Goal: Use online tool/utility: Utilize a website feature to perform a specific function

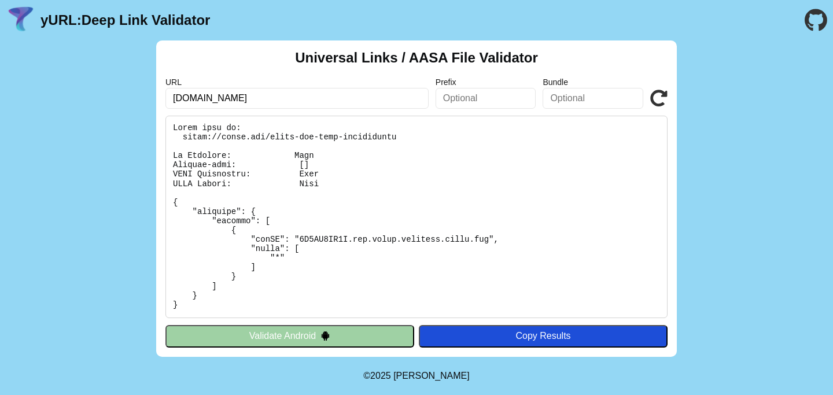
click at [331, 81] on label "URL" at bounding box center [296, 82] width 263 height 9
click at [334, 106] on input "[DOMAIN_NAME]" at bounding box center [296, 98] width 263 height 21
paste input "[URL]"
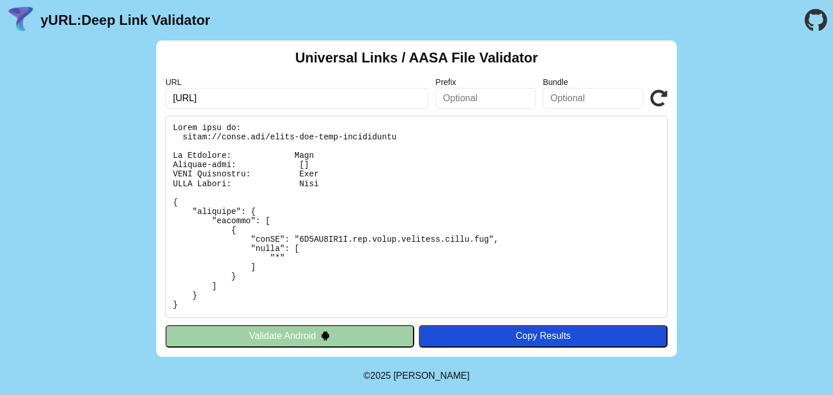
scroll to position [0, 16]
type input "[URL]"
click at [659, 98] on icon at bounding box center [658, 98] width 17 height 17
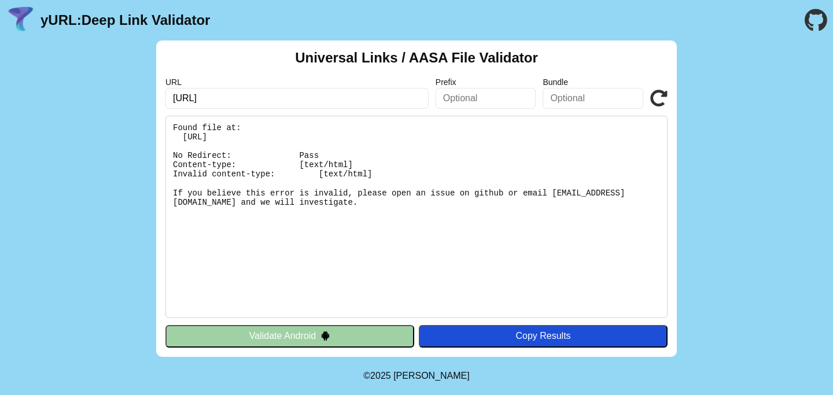
click at [187, 199] on pre "Found file at: https://app-uat.dabadu.ai/.well-known/apple-app-site-association…" at bounding box center [416, 217] width 502 height 202
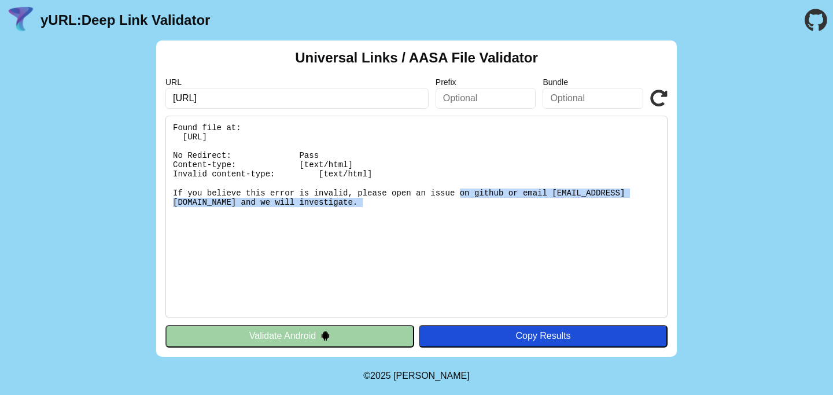
click at [187, 199] on pre "Found file at: https://app-uat.dabadu.ai/.well-known/apple-app-site-association…" at bounding box center [416, 217] width 502 height 202
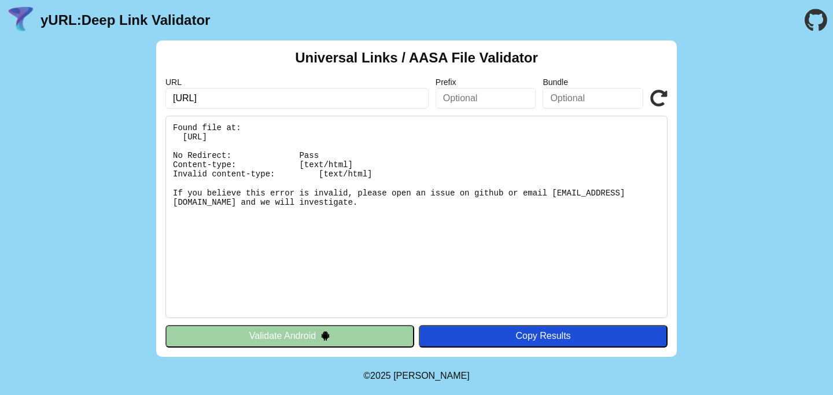
click at [208, 166] on pre "Found file at: https://app-uat.dabadu.ai/.well-known/apple-app-site-association…" at bounding box center [416, 217] width 502 height 202
click at [208, 178] on pre "Found file at: https://app-uat.dabadu.ai/.well-known/apple-app-site-association…" at bounding box center [416, 217] width 502 height 202
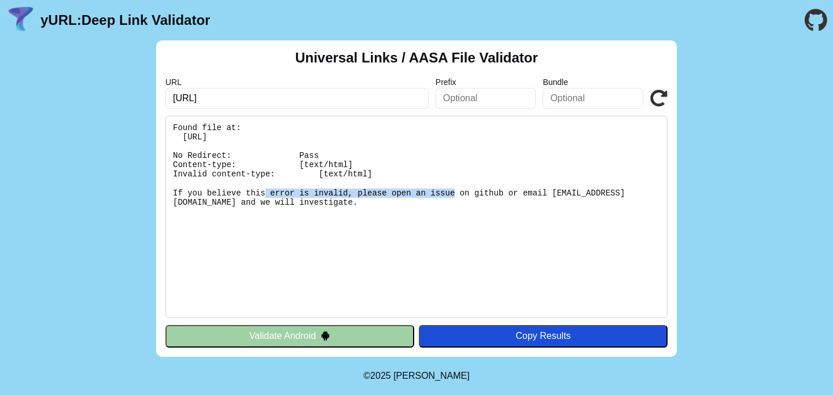
click at [208, 178] on pre "Found file at: https://app-uat.dabadu.ai/.well-known/apple-app-site-association…" at bounding box center [416, 217] width 502 height 202
click at [404, 242] on pre "Found file at: https://app-uat.dabadu.ai/.well-known/apple-app-site-association…" at bounding box center [416, 217] width 502 height 202
drag, startPoint x: 373, startPoint y: 271, endPoint x: 121, endPoint y: 105, distance: 302.0
click at [121, 105] on div "Universal Links / AASA File Validator URL https://app-uat.dabadu.ai/.well-known…" at bounding box center [416, 198] width 833 height 316
click at [361, 238] on pre "Found file at: https://app-uat.dabadu.ai/.well-known/apple-app-site-association…" at bounding box center [416, 217] width 502 height 202
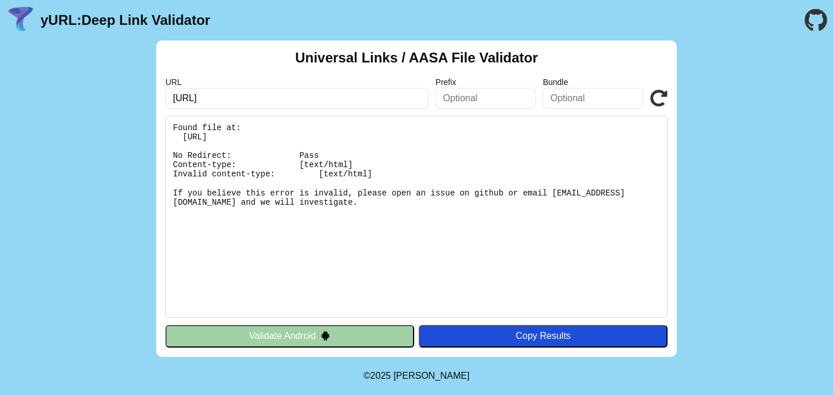
drag, startPoint x: 364, startPoint y: 235, endPoint x: 170, endPoint y: 128, distance: 222.4
click at [170, 128] on pre "Found file at: https://app-uat.dabadu.ai/.well-known/apple-app-site-association…" at bounding box center [416, 217] width 502 height 202
click at [394, 238] on pre "Found file at: https://app-uat.dabadu.ai/.well-known/apple-app-site-association…" at bounding box center [416, 217] width 502 height 202
click at [223, 99] on input "[URL]" at bounding box center [296, 98] width 263 height 21
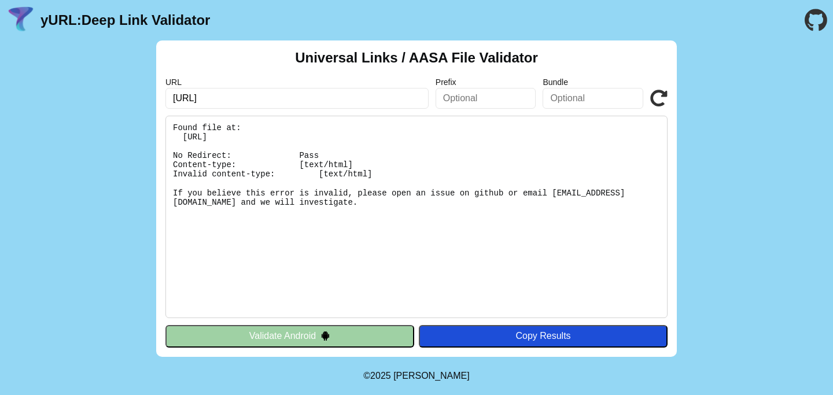
type input "https://app.dabadu.ai/.well-known/apple-app-site-association"
click button "Validate" at bounding box center [0, 0] width 0 height 0
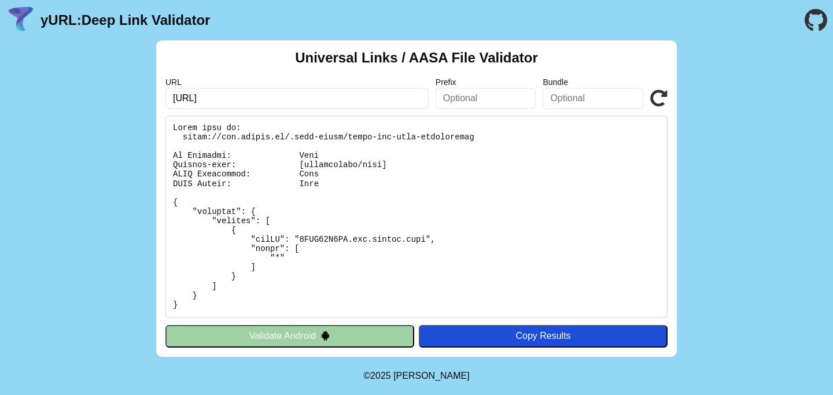
click at [216, 99] on input "https://app.dabadu.ai/.well-known/apple-app-site-association" at bounding box center [296, 98] width 263 height 21
click at [243, 99] on input "https://app.dabadu.ai/.well-known/apple-app-site-association" at bounding box center [296, 98] width 263 height 21
paste input "-uat"
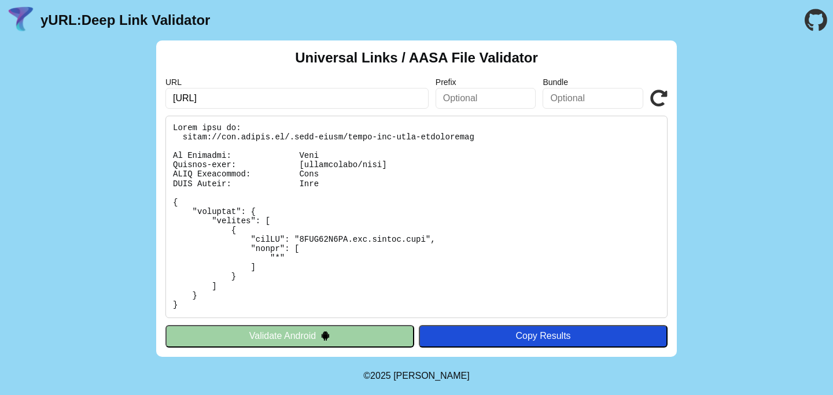
scroll to position [0, 16]
type input "[URL]"
click button "Validate" at bounding box center [0, 0] width 0 height 0
